Goal: Task Accomplishment & Management: Use online tool/utility

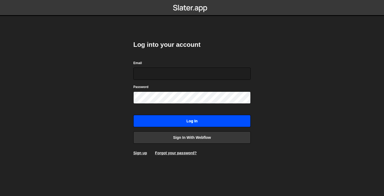
type input "nazanin.shahrad@gmail.com"
click at [189, 122] on input "Log in" at bounding box center [191, 121] width 117 height 12
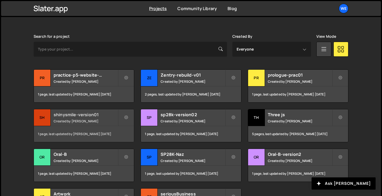
scroll to position [145, 0]
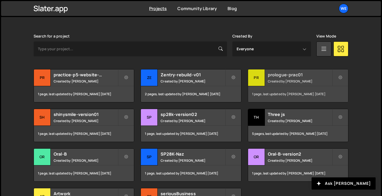
click at [256, 77] on div "pr" at bounding box center [256, 78] width 17 height 17
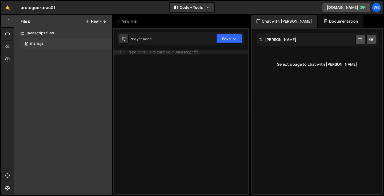
click at [36, 45] on div "main.js" at bounding box center [36, 43] width 13 height 5
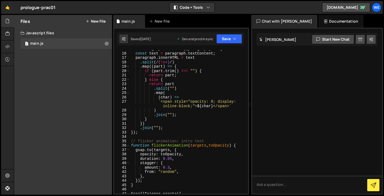
scroll to position [179, 0]
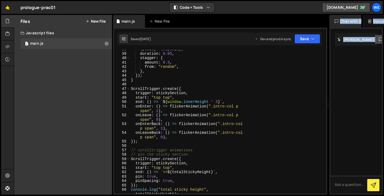
drag, startPoint x: 250, startPoint y: 118, endPoint x: 310, endPoint y: 117, distance: 60.5
click at [326, 112] on div "Files New File Javascript files 1 main.js 0 CSS files Copy share link Edit File…" at bounding box center [199, 105] width 370 height 180
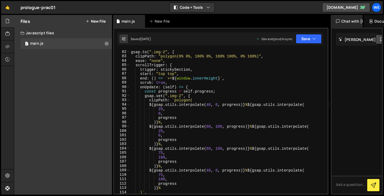
scroll to position [356, 0]
